Goal: Check status: Check status

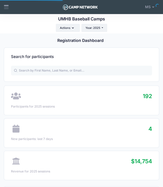
select select
click at [35, 68] on input "text" at bounding box center [81, 71] width 141 height 10
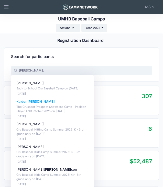
click at [28, 102] on strong "Richard" at bounding box center [40, 102] width 27 height 4
type input "Kaiden Richard (The Crusader Prospect Showcase Camp - Position Player AND Pitch…"
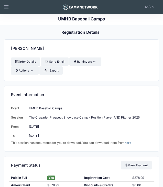
click at [36, 30] on div "Registration Details Camp Overview Registration List" at bounding box center [80, 32] width 153 height 6
